Goal: Information Seeking & Learning: Compare options

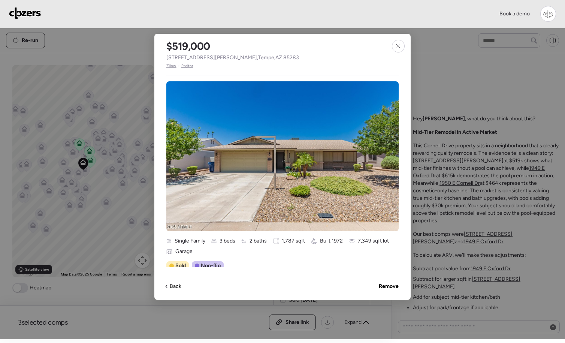
scroll to position [21, 0]
drag, startPoint x: 397, startPoint y: 44, endPoint x: 292, endPoint y: 16, distance: 108.6
click at [395, 44] on icon at bounding box center [398, 46] width 6 height 6
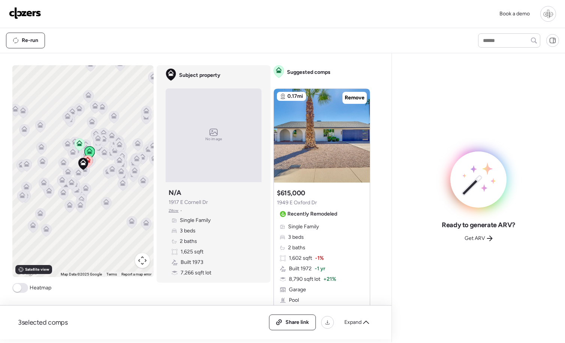
click at [329, 193] on div "Suggested comp $615,000 1949 E [GEOGRAPHIC_DATA] Dr Recently Remodeled" at bounding box center [308, 204] width 63 height 31
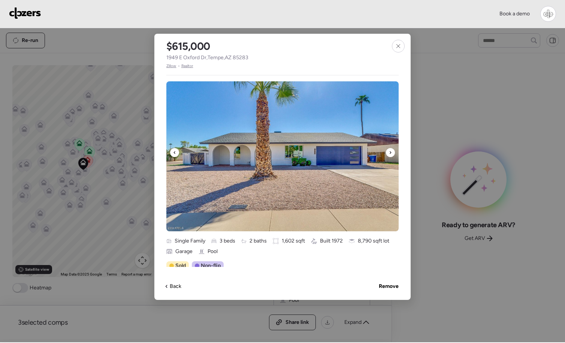
click at [392, 152] on icon at bounding box center [390, 152] width 3 height 9
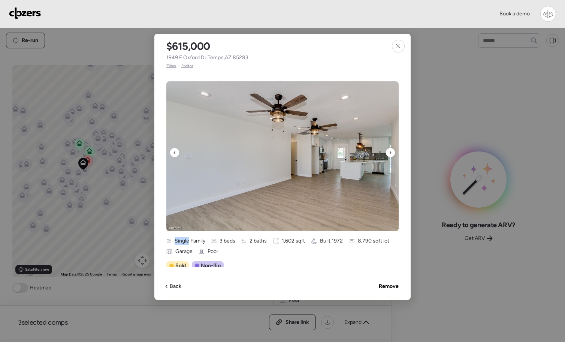
click at [392, 151] on icon at bounding box center [390, 152] width 3 height 9
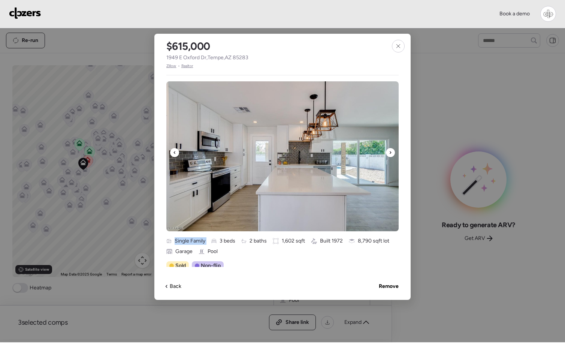
click at [392, 152] on icon at bounding box center [390, 152] width 3 height 9
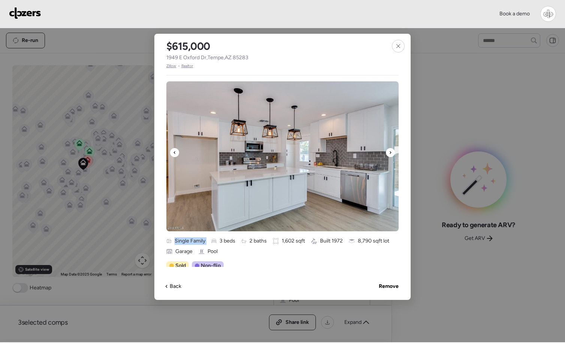
click at [352, 160] on img at bounding box center [282, 156] width 232 height 150
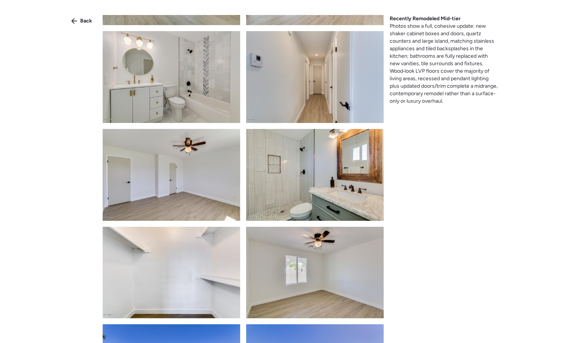
scroll to position [367, 0]
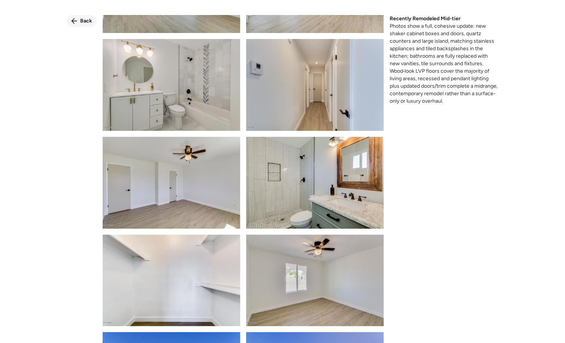
click at [76, 25] on div "Back" at bounding box center [82, 21] width 30 height 12
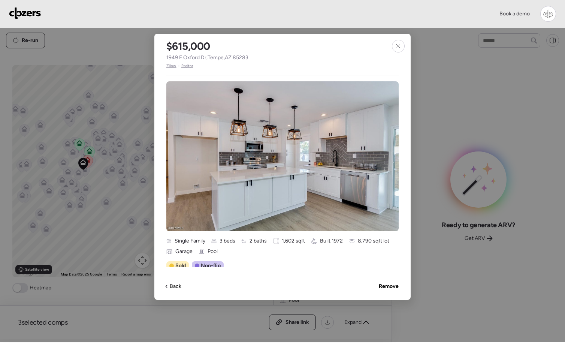
click at [138, 48] on div at bounding box center [282, 171] width 565 height 342
click at [403, 47] on div at bounding box center [398, 46] width 13 height 13
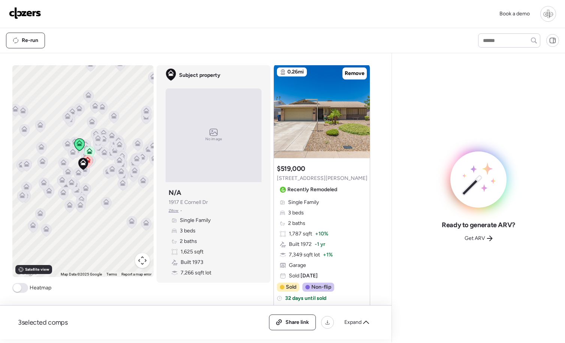
scroll to position [377, 0]
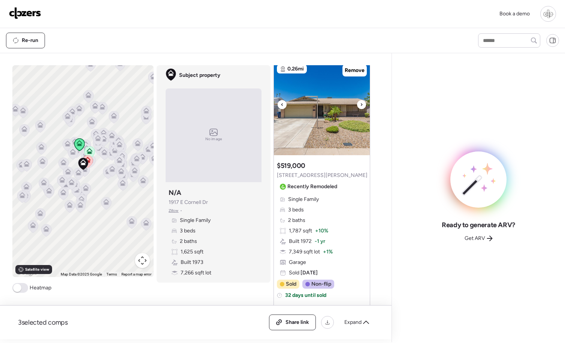
click at [325, 130] on img at bounding box center [322, 108] width 96 height 94
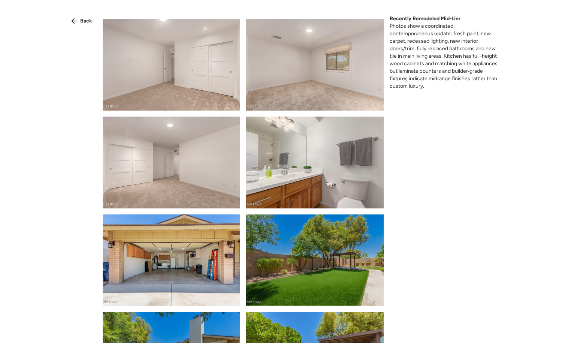
scroll to position [1035, 0]
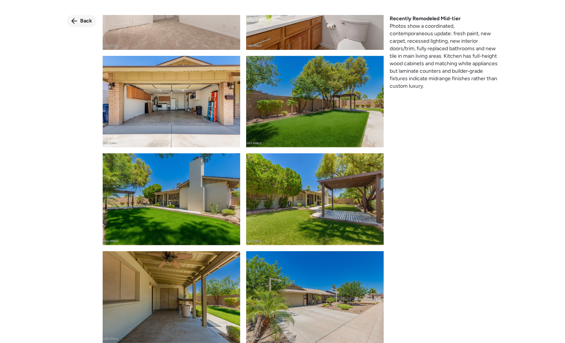
click at [80, 20] on div "Back" at bounding box center [82, 21] width 30 height 12
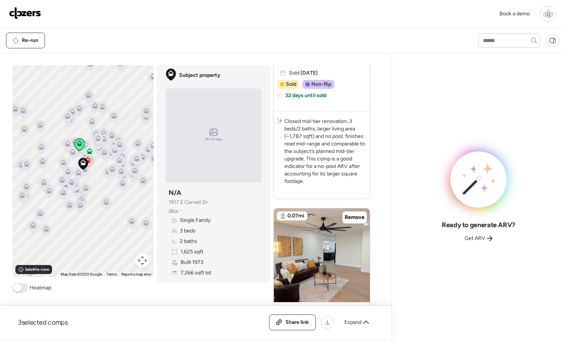
scroll to position [665, 0]
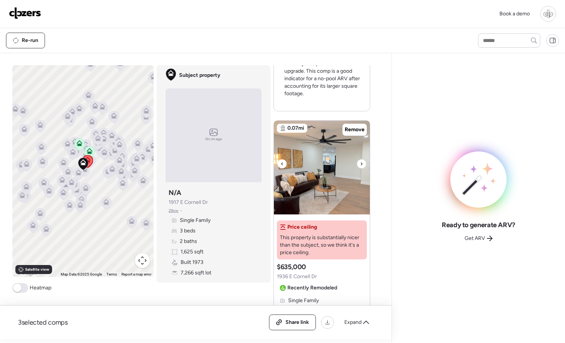
click at [298, 184] on img at bounding box center [322, 168] width 96 height 94
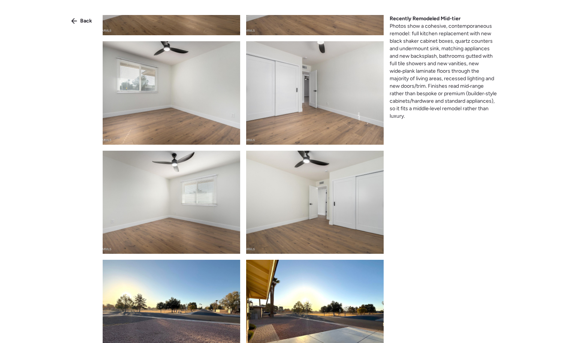
scroll to position [1085, 0]
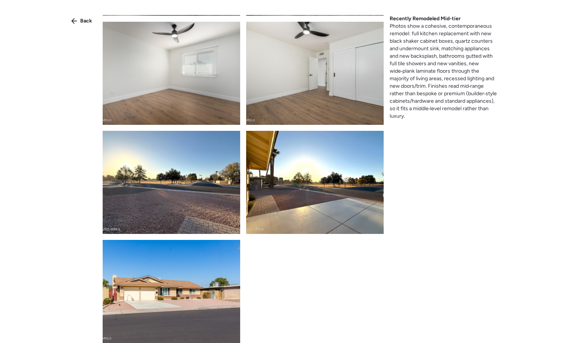
click at [71, 13] on div "Back Recently Remodeled Mid-tier Photos show a cohesive, contemporaneous remode…" at bounding box center [282, 185] width 565 height 370
click at [73, 20] on icon at bounding box center [74, 21] width 6 height 6
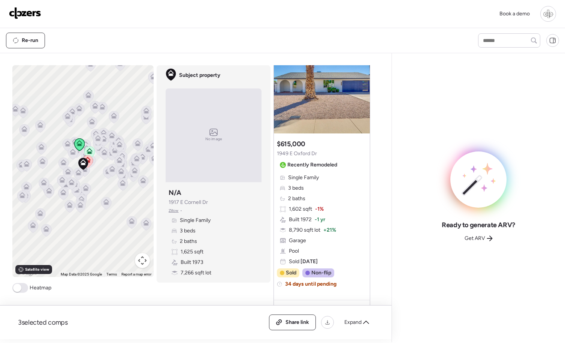
scroll to position [0, 0]
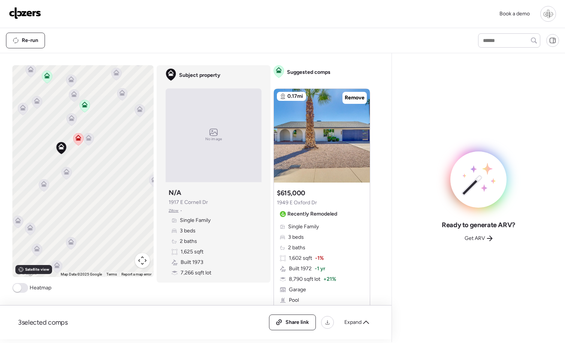
click at [89, 143] on icon at bounding box center [89, 139] width 10 height 12
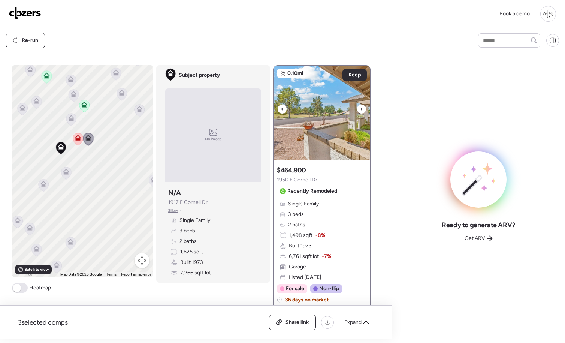
click at [331, 145] on img at bounding box center [322, 113] width 96 height 94
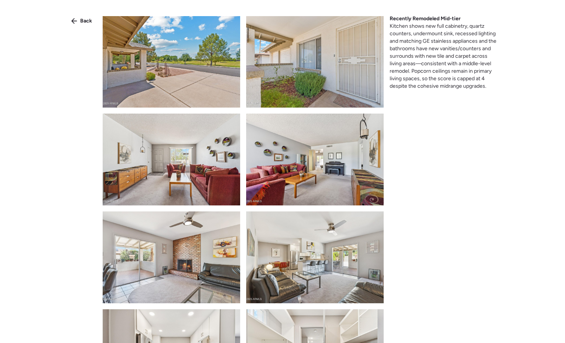
scroll to position [196, 0]
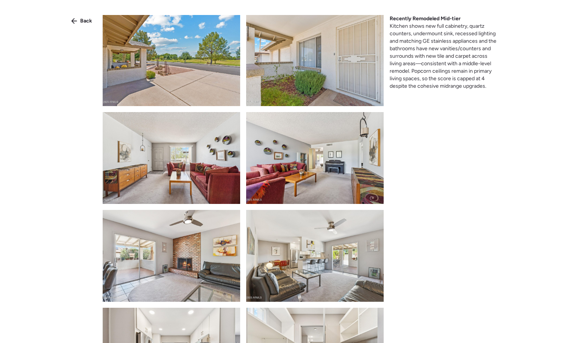
click at [307, 158] on img at bounding box center [315, 158] width 138 height 92
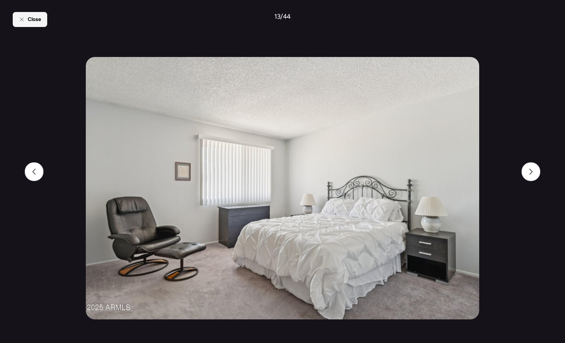
click at [32, 26] on div "Close" at bounding box center [30, 19] width 34 height 15
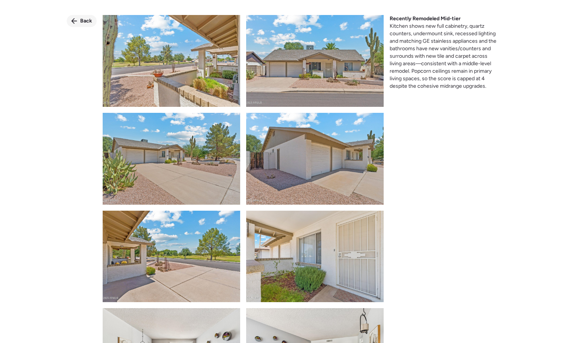
click at [79, 21] on div "Back" at bounding box center [82, 21] width 30 height 12
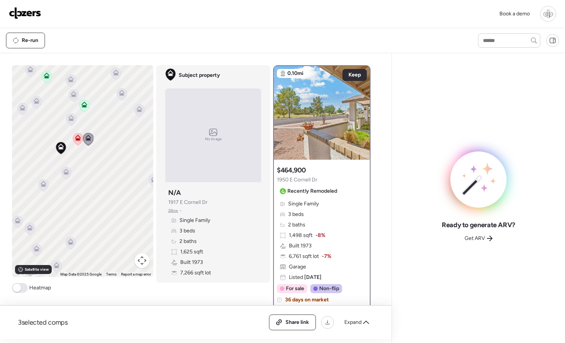
click at [71, 121] on icon at bounding box center [71, 119] width 10 height 12
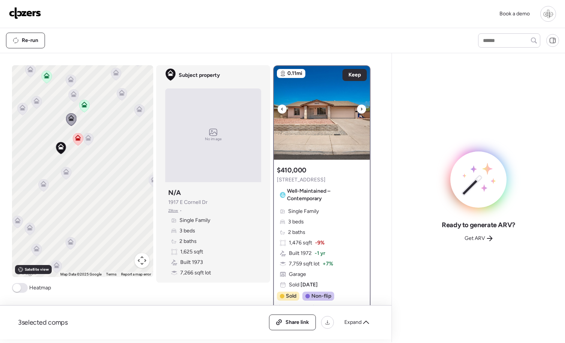
click at [317, 102] on img at bounding box center [322, 113] width 96 height 94
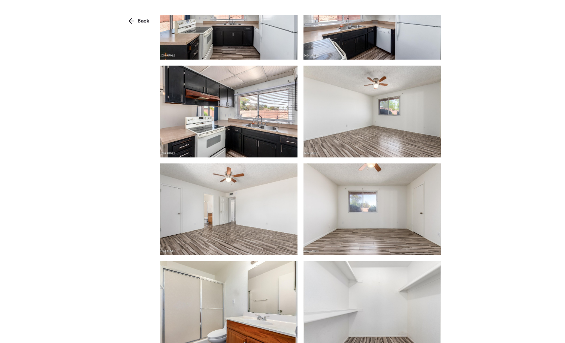
scroll to position [637, 0]
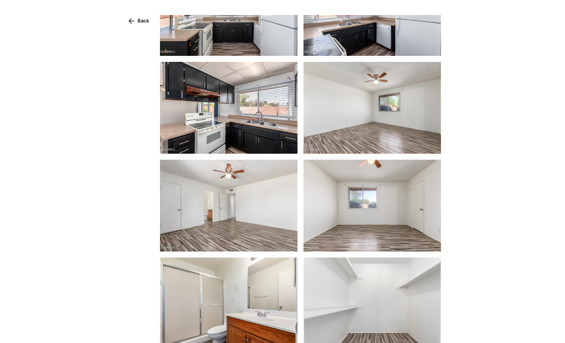
click at [268, 117] on img at bounding box center [229, 108] width 138 height 92
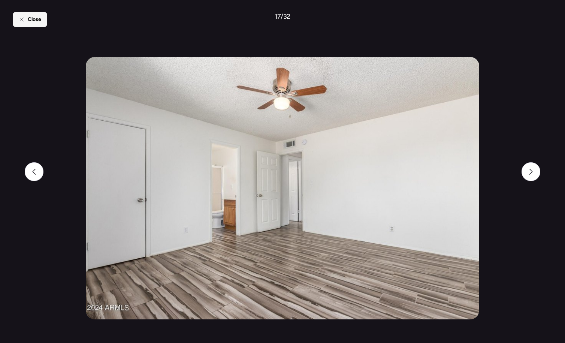
click at [24, 21] on icon at bounding box center [22, 19] width 6 height 6
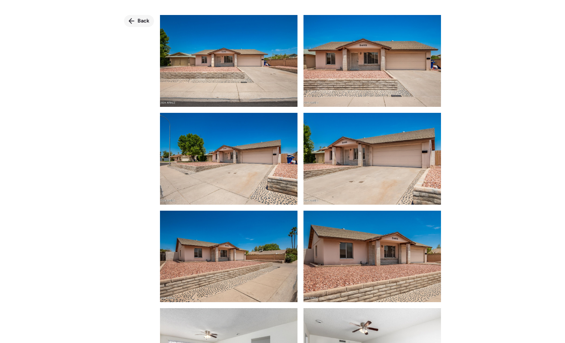
click at [135, 21] on div "Back" at bounding box center [139, 21] width 30 height 12
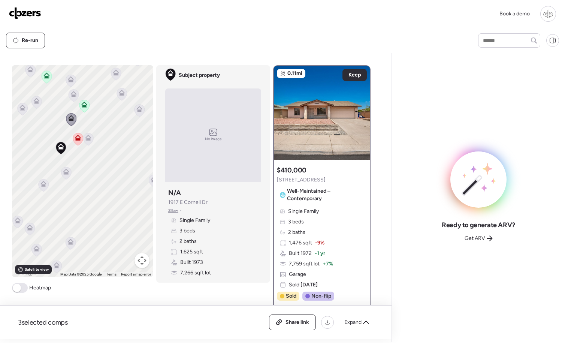
click at [47, 184] on icon at bounding box center [43, 185] width 10 height 12
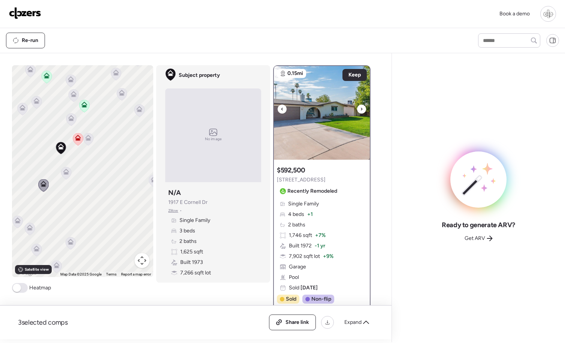
click at [303, 103] on img at bounding box center [322, 113] width 96 height 94
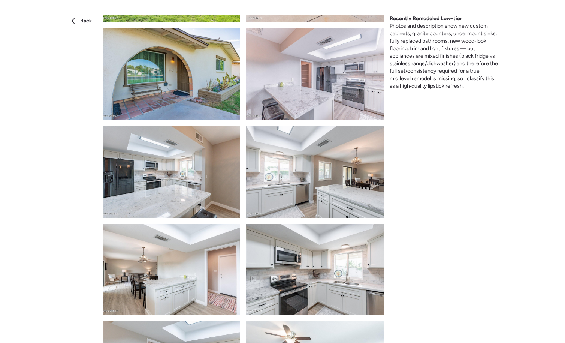
scroll to position [177, 0]
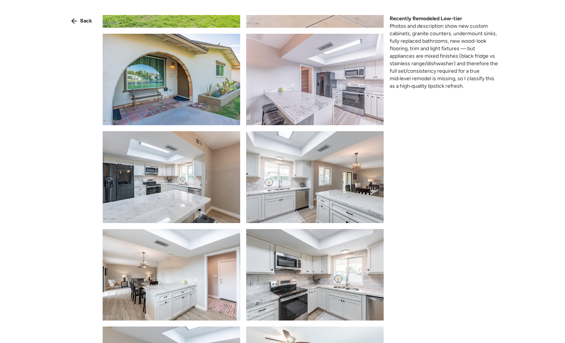
click at [301, 107] on img at bounding box center [315, 79] width 138 height 91
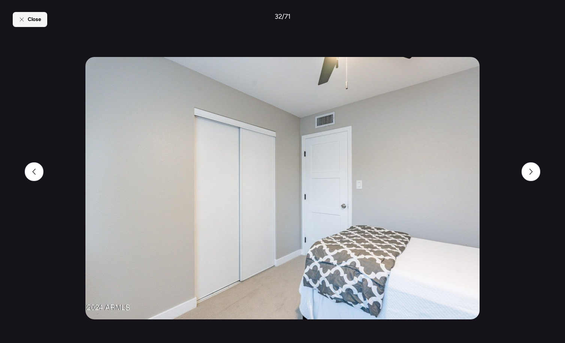
click at [40, 25] on div "Close" at bounding box center [30, 19] width 34 height 15
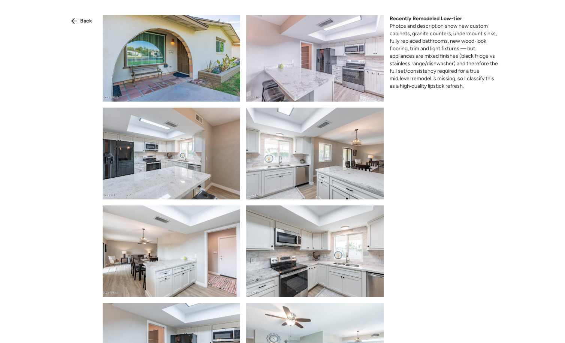
scroll to position [219, 0]
